Goal: Task Accomplishment & Management: Manage account settings

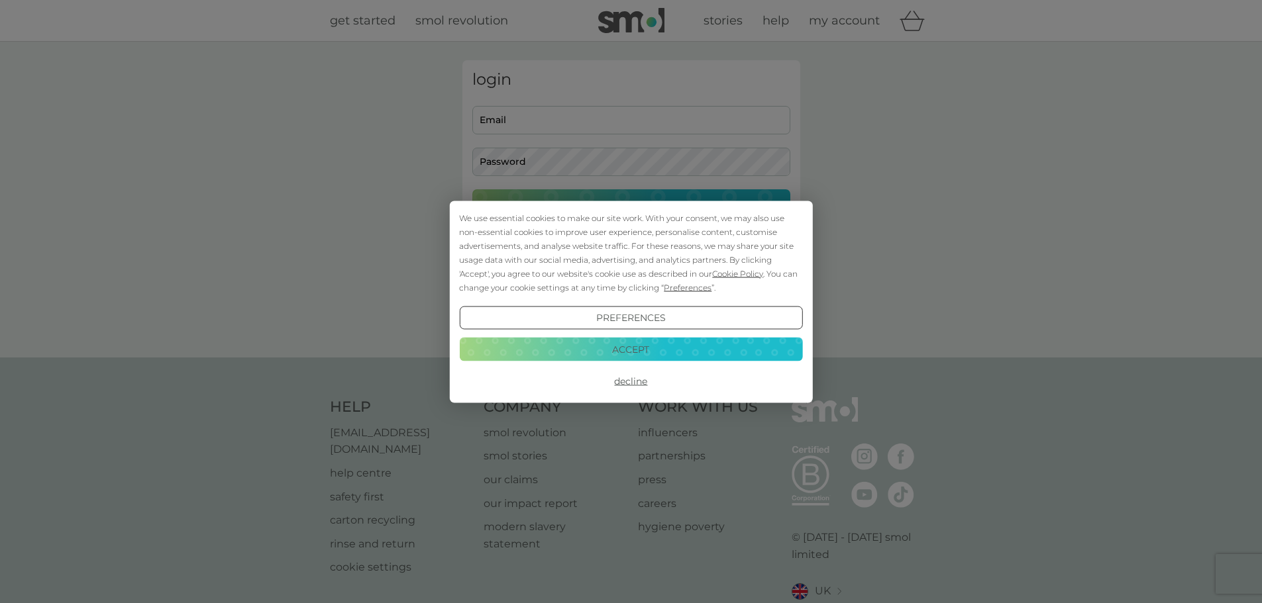
click at [623, 350] on button "Accept" at bounding box center [630, 350] width 343 height 24
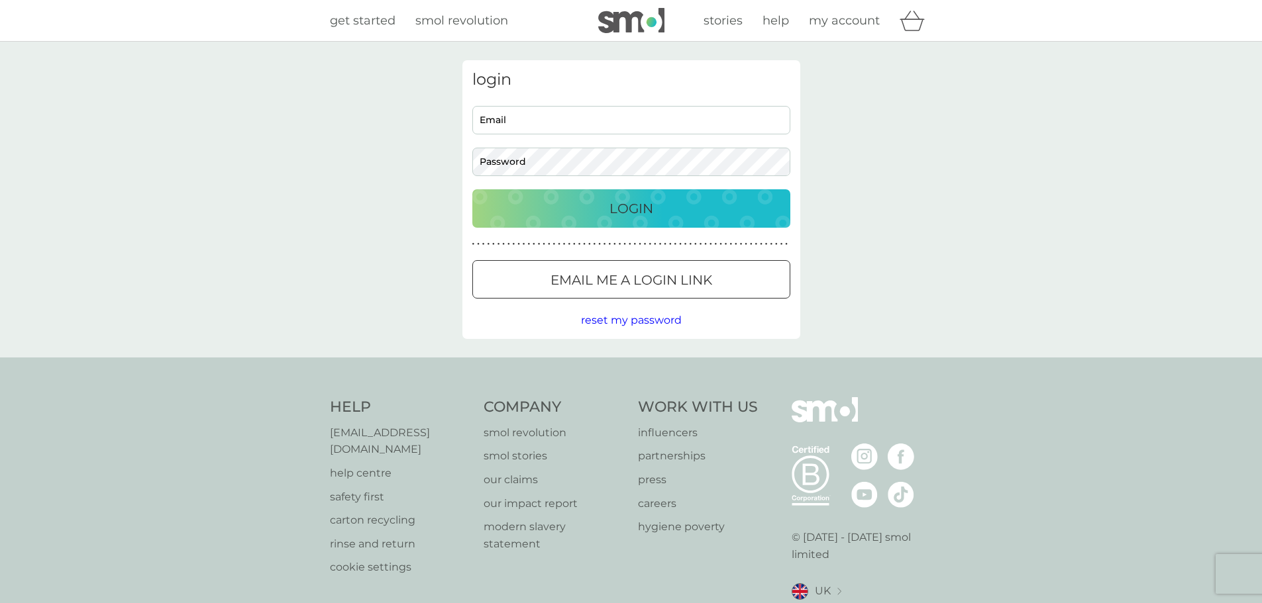
click at [535, 116] on input "Email" at bounding box center [631, 120] width 318 height 28
type input "sue.williams@indigooffice.co.uk"
click at [613, 284] on div at bounding box center [631, 281] width 48 height 14
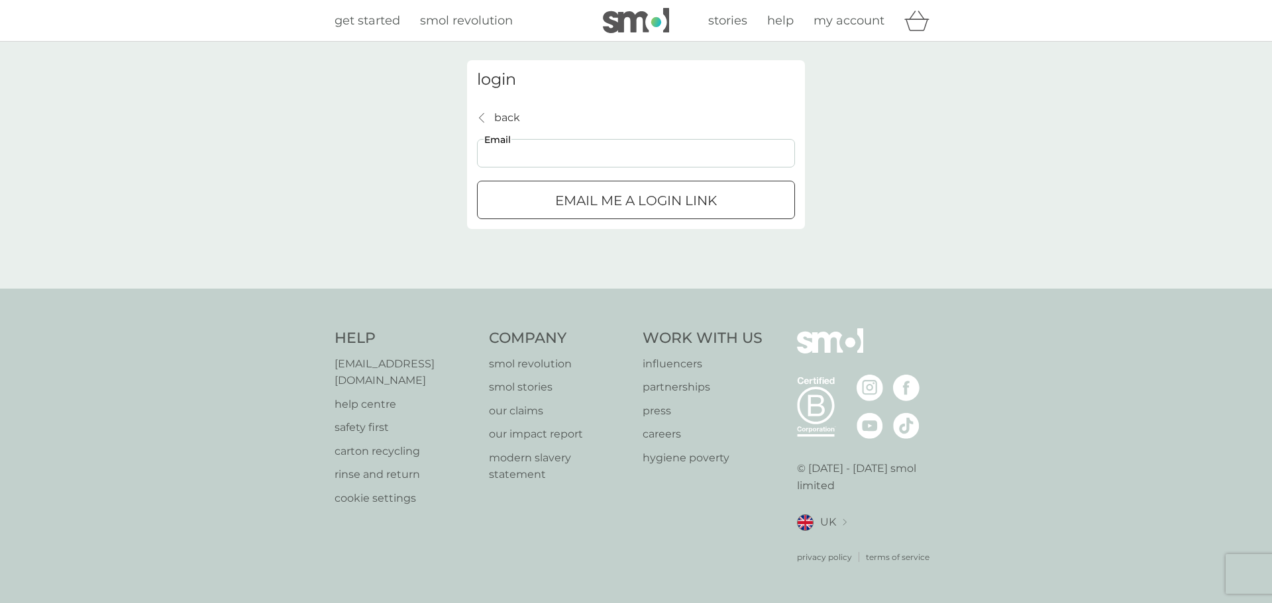
click at [535, 149] on input "Email" at bounding box center [636, 153] width 318 height 28
type input "sue.williams@indigooffice.co.uk"
click at [617, 199] on div "submit" at bounding box center [636, 201] width 48 height 14
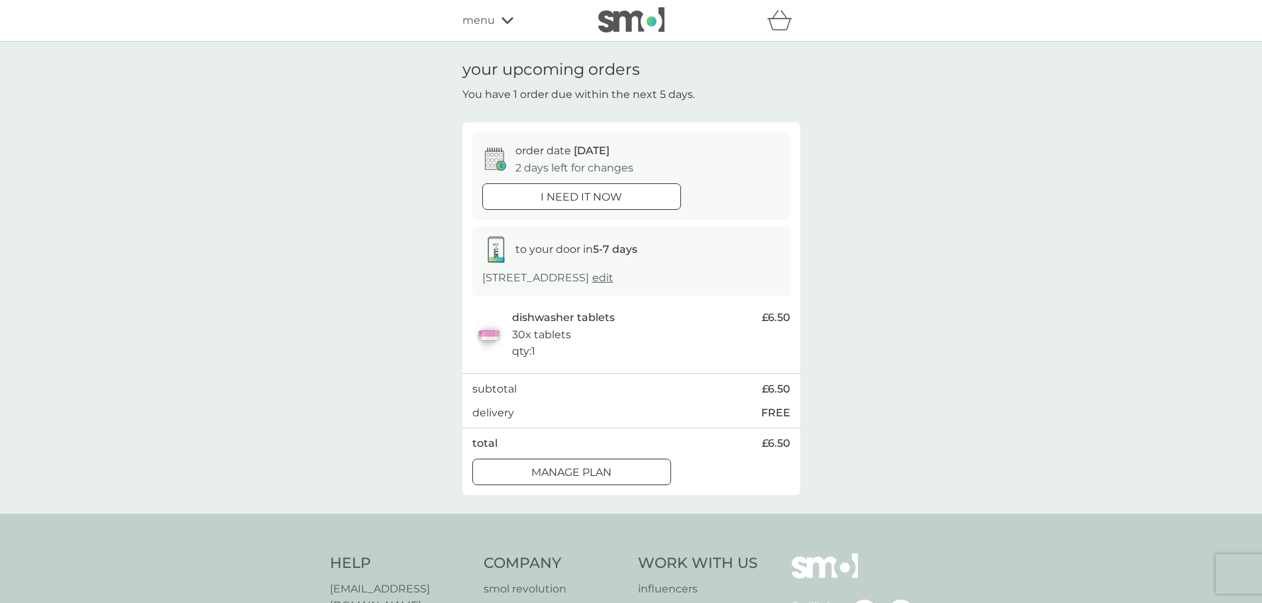
click at [591, 480] on div at bounding box center [572, 473] width 48 height 14
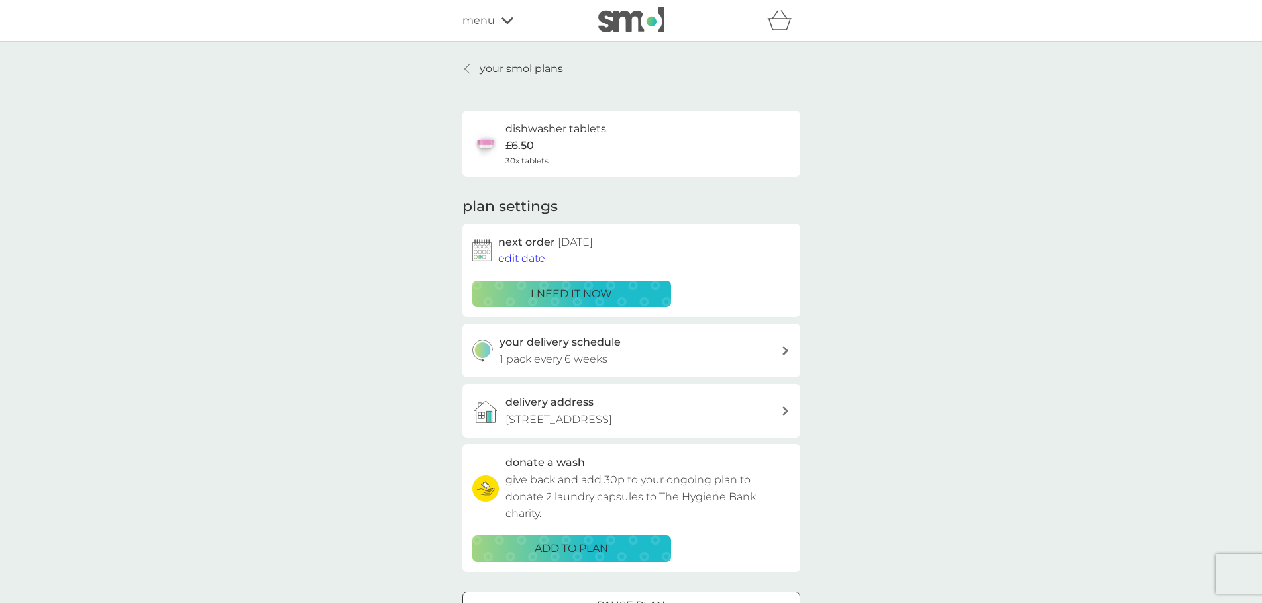
click at [784, 350] on icon at bounding box center [785, 350] width 7 height 9
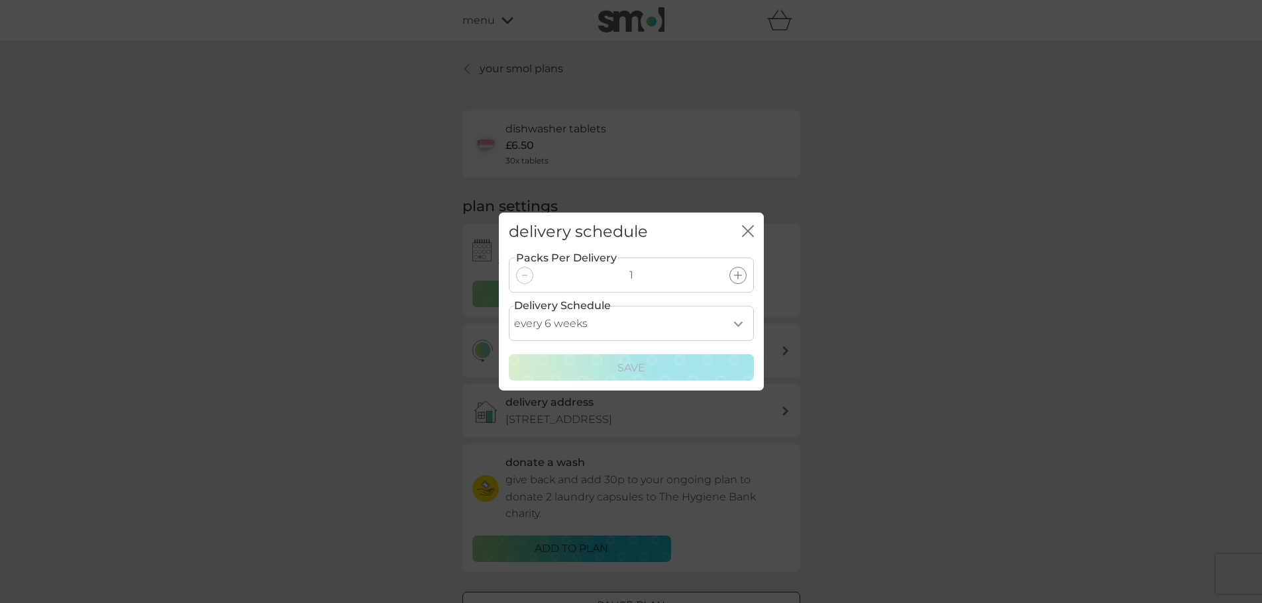
click at [739, 325] on select "every 1 week every 2 weeks every 3 weeks every 4 weeks every 5 weeks every 6 we…" at bounding box center [631, 323] width 245 height 35
select select "56"
click at [509, 306] on select "every 1 week every 2 weeks every 3 weeks every 4 weeks every 5 weeks every 6 we…" at bounding box center [631, 323] width 245 height 35
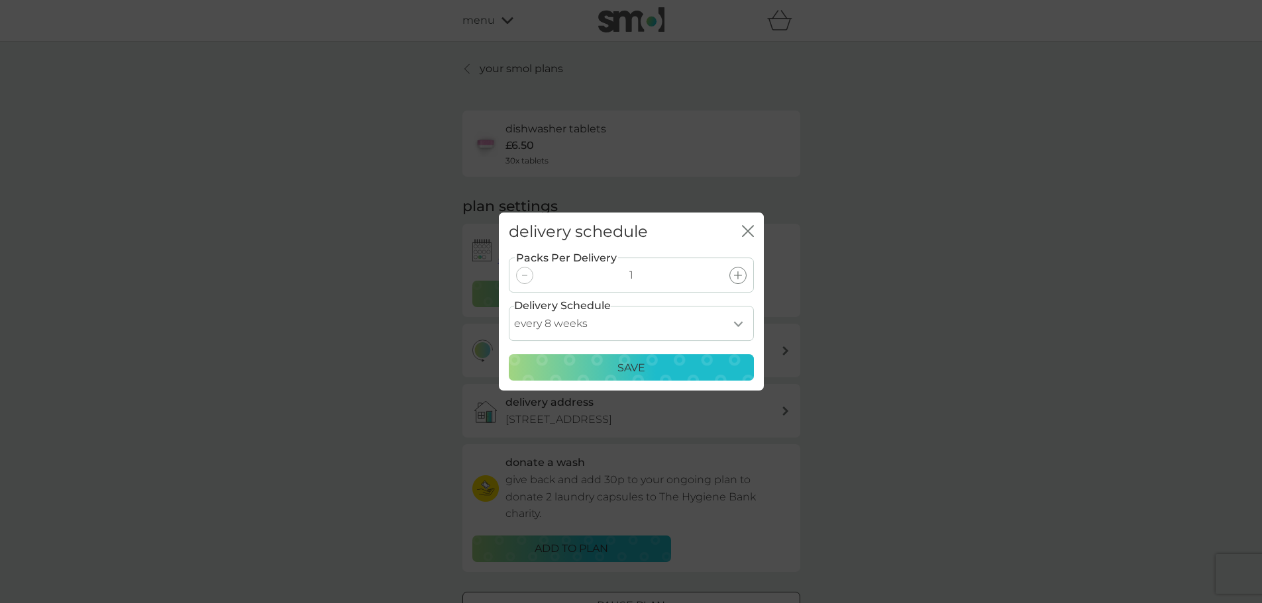
click at [633, 368] on p "Save" at bounding box center [631, 368] width 28 height 17
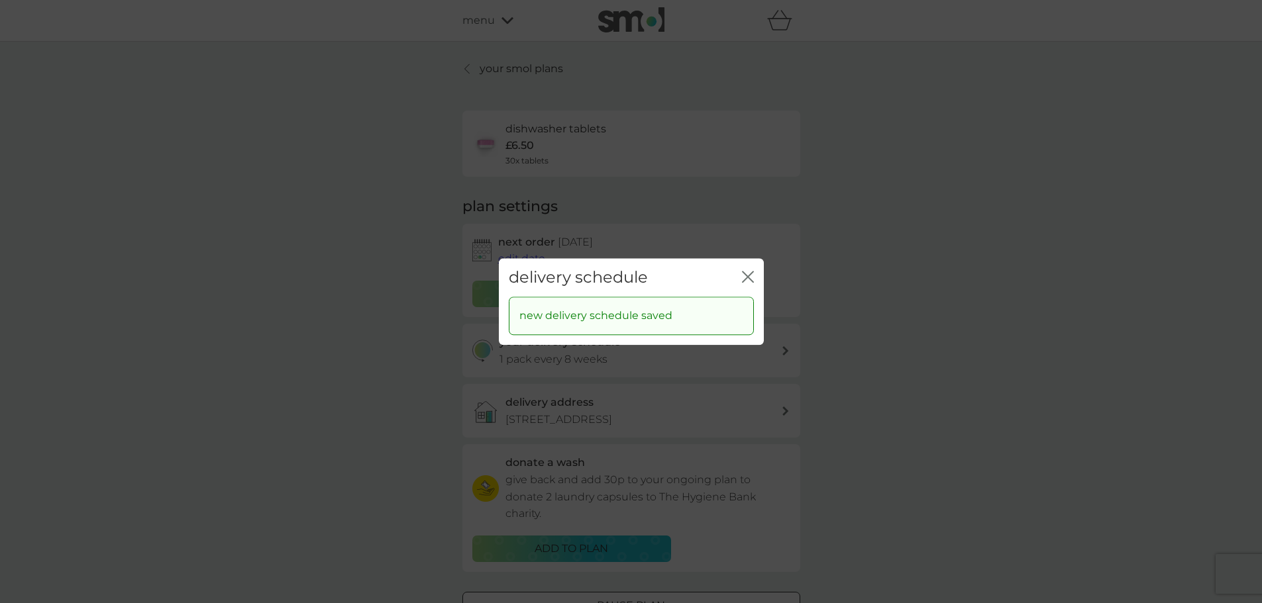
click at [745, 276] on icon "close" at bounding box center [748, 277] width 12 height 12
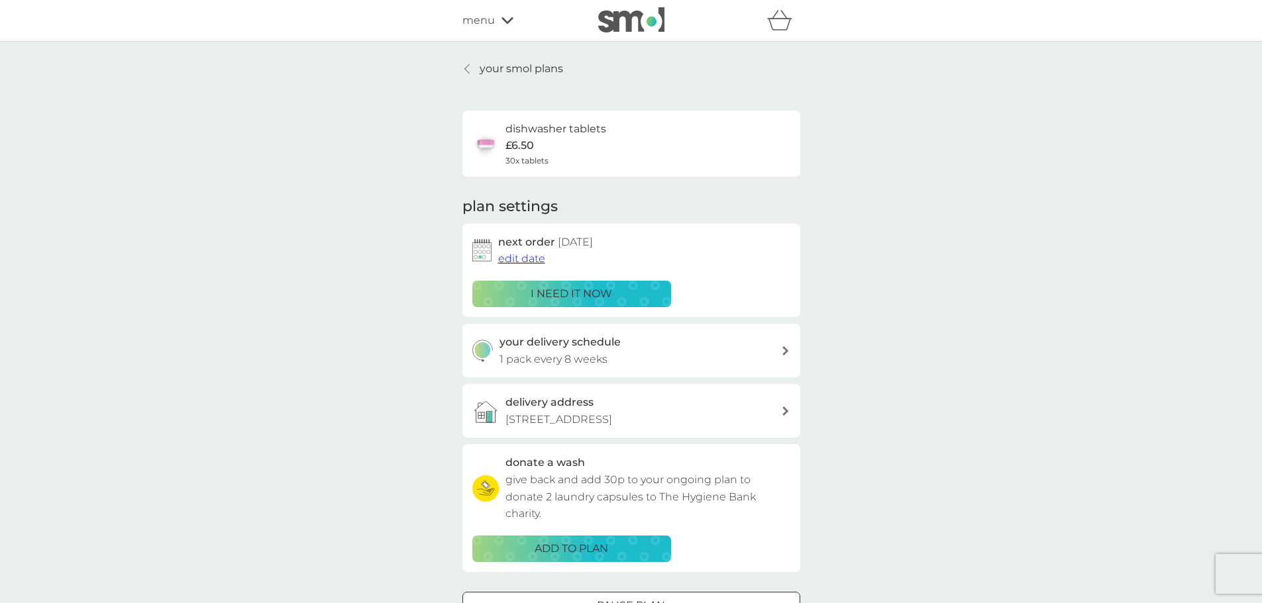
click at [521, 260] on span "edit date" at bounding box center [521, 258] width 47 height 13
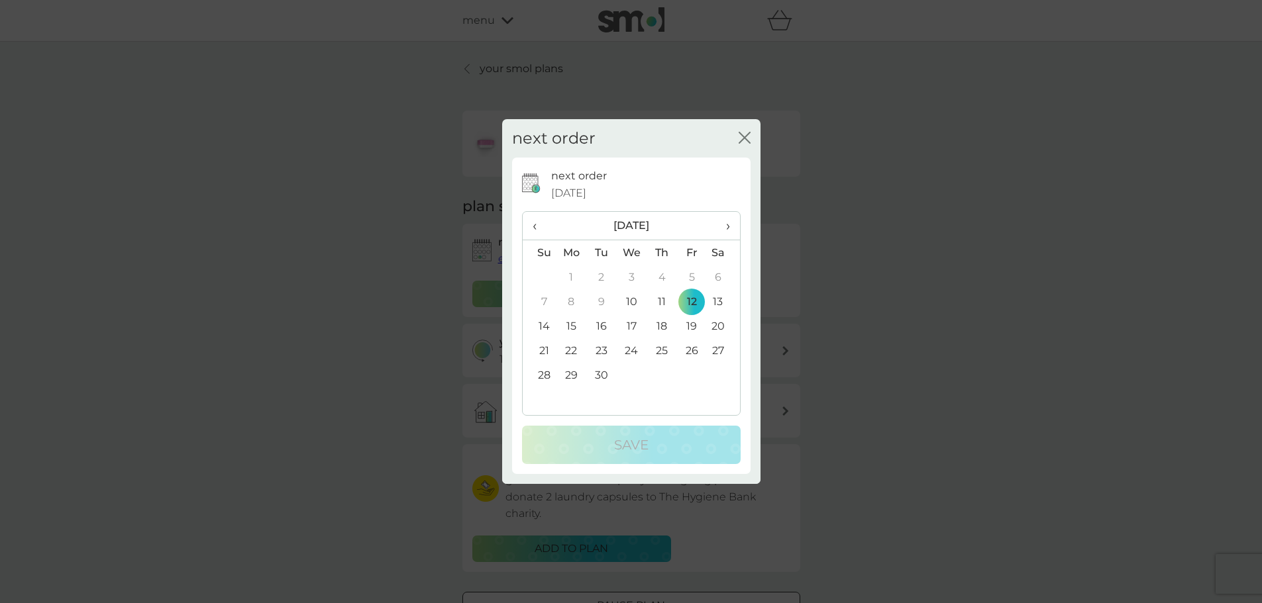
click at [729, 227] on span "›" at bounding box center [722, 226] width 13 height 28
click at [693, 278] on td "3" at bounding box center [691, 277] width 30 height 25
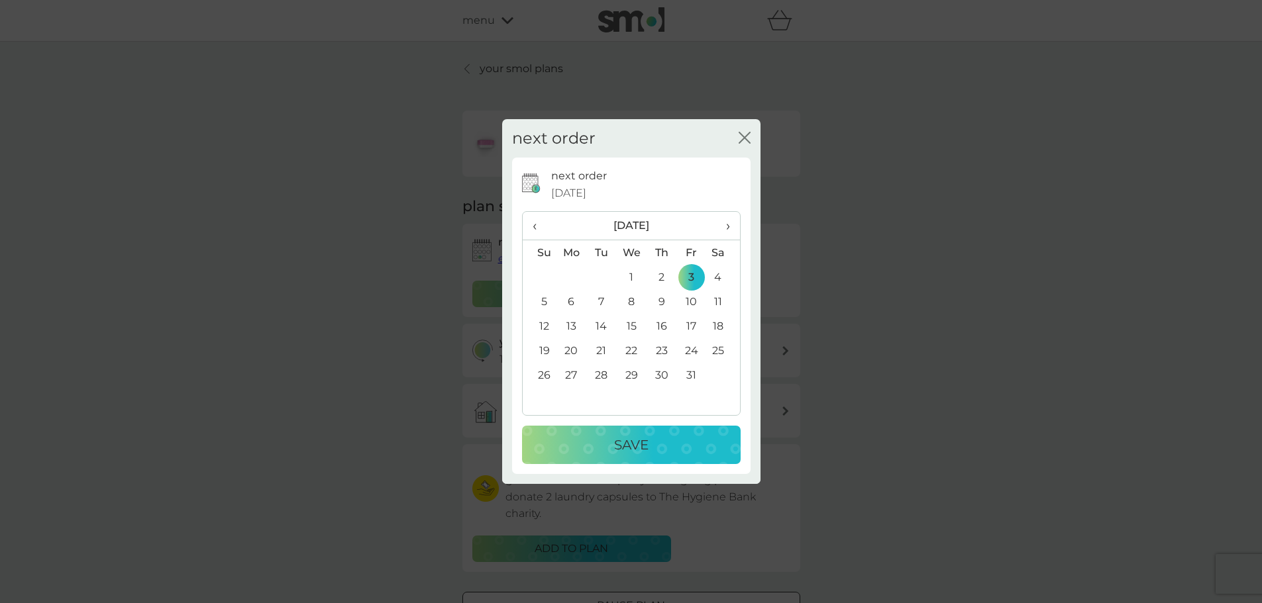
click at [607, 456] on div "Save" at bounding box center [631, 445] width 192 height 21
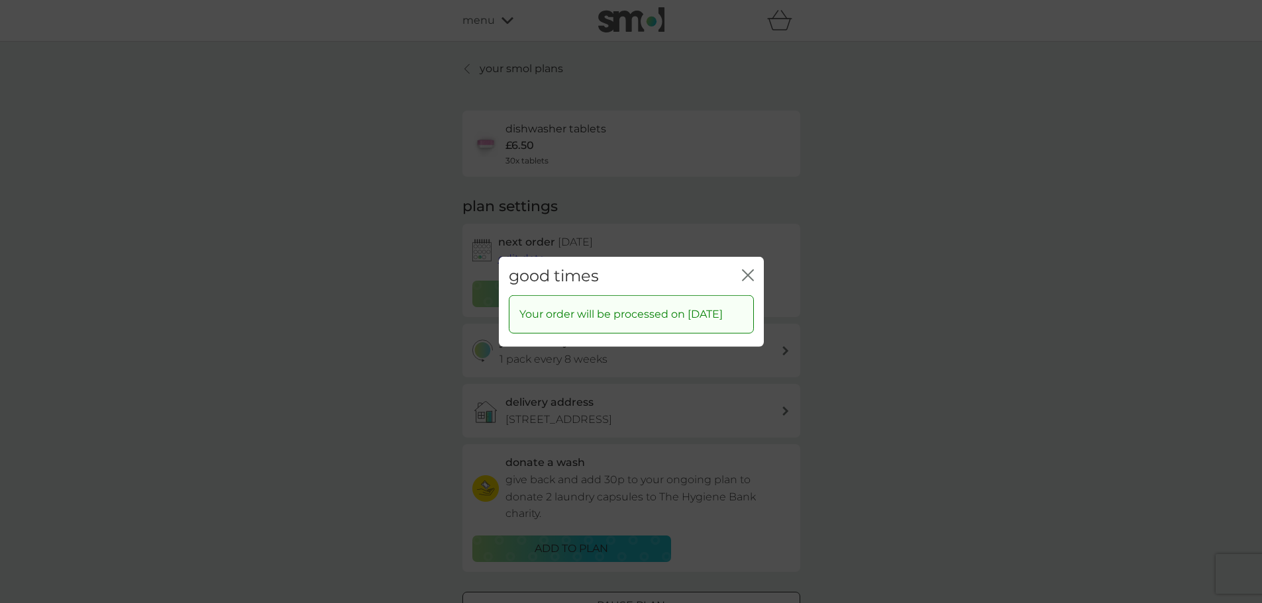
click at [743, 269] on icon "close" at bounding box center [748, 275] width 12 height 12
